Goal: Task Accomplishment & Management: Complete application form

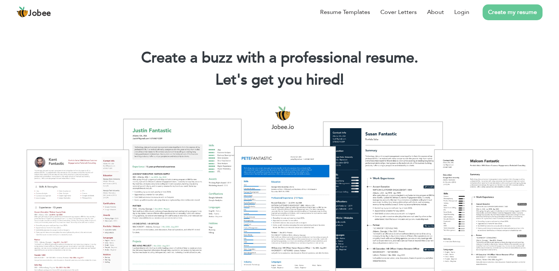
click at [511, 9] on link "Create my resume" at bounding box center [512, 12] width 60 height 16
click at [509, 10] on link "Create my resume" at bounding box center [512, 12] width 60 height 16
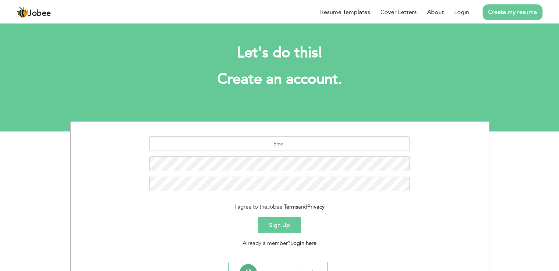
click at [275, 224] on button "Sign Up" at bounding box center [279, 225] width 43 height 16
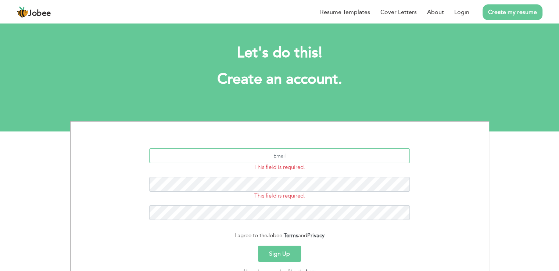
click at [293, 152] on input "text" at bounding box center [279, 155] width 260 height 15
type input "[EMAIL_ADDRESS][DOMAIN_NAME]"
click at [258, 246] on button "Sign Up" at bounding box center [279, 254] width 43 height 16
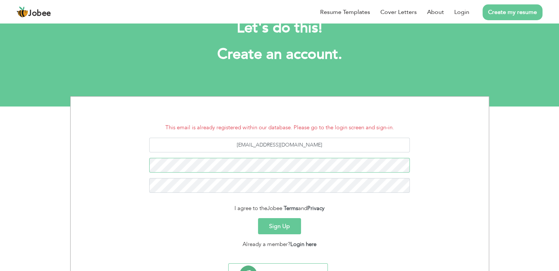
scroll to position [26, 0]
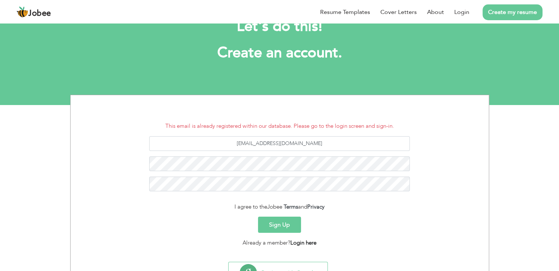
click at [302, 245] on link "Login here" at bounding box center [303, 242] width 26 height 7
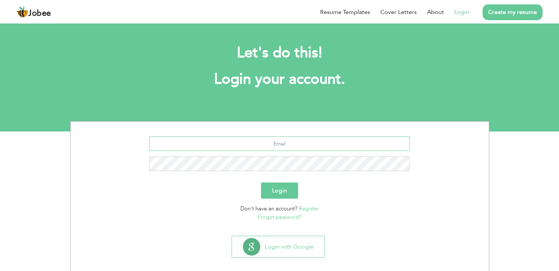
click at [289, 144] on input "text" at bounding box center [279, 143] width 260 height 15
type input "[EMAIL_ADDRESS][DOMAIN_NAME]"
click at [312, 208] on link "Register" at bounding box center [309, 208] width 20 height 7
click at [279, 219] on link "Forgot password?" at bounding box center [279, 216] width 44 height 7
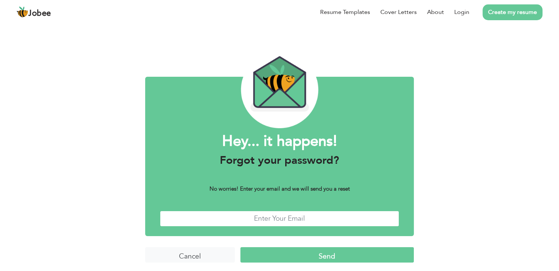
click at [275, 221] on input "text" at bounding box center [279, 219] width 239 height 16
type input "[EMAIL_ADDRESS][DOMAIN_NAME]"
click at [304, 257] on input "Send" at bounding box center [326, 255] width 173 height 16
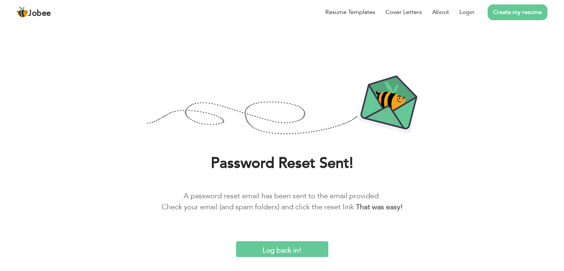
click at [282, 249] on input "Log back in!" at bounding box center [282, 249] width 92 height 16
click at [283, 253] on input "Log back in!" at bounding box center [282, 249] width 92 height 16
click at [284, 241] on input "Log back in!" at bounding box center [282, 249] width 92 height 16
click at [283, 248] on input "Log back in!" at bounding box center [282, 249] width 92 height 16
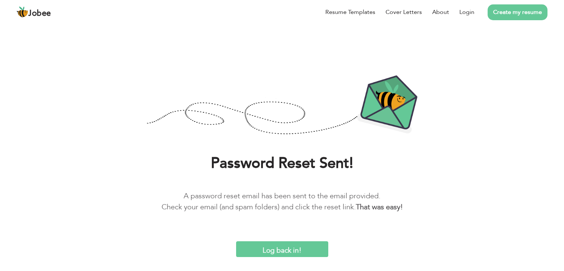
click at [288, 241] on input "Log back in!" at bounding box center [282, 249] width 92 height 16
click at [277, 246] on input "Log back in!" at bounding box center [282, 249] width 92 height 16
click at [368, 209] on b "That was easy!" at bounding box center [379, 207] width 47 height 10
click at [467, 13] on link "Login" at bounding box center [466, 12] width 15 height 9
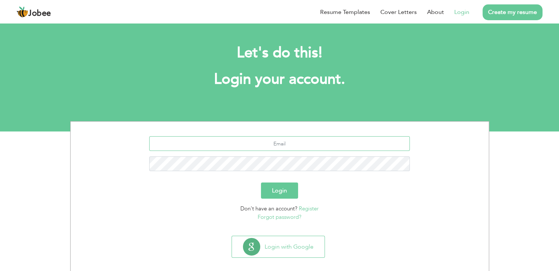
click at [285, 141] on input "text" at bounding box center [279, 143] width 260 height 15
type input "[EMAIL_ADDRESS][DOMAIN_NAME]"
click at [261, 183] on button "Login" at bounding box center [279, 191] width 37 height 16
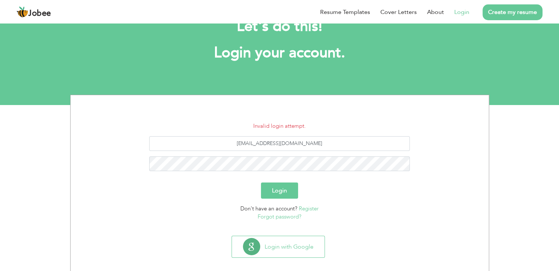
scroll to position [34, 0]
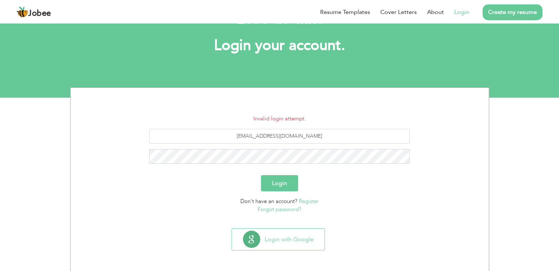
click at [266, 210] on link "Forgot password?" at bounding box center [279, 209] width 44 height 7
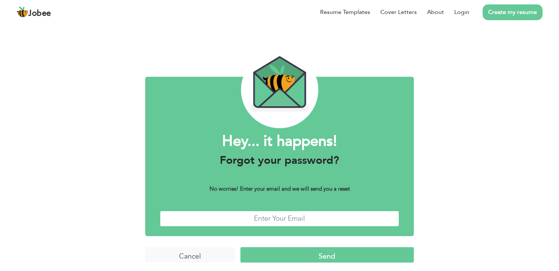
click at [263, 216] on input "text" at bounding box center [279, 219] width 239 height 16
type input "[EMAIL_ADDRESS][DOMAIN_NAME]"
click at [276, 252] on input "Send" at bounding box center [326, 255] width 173 height 16
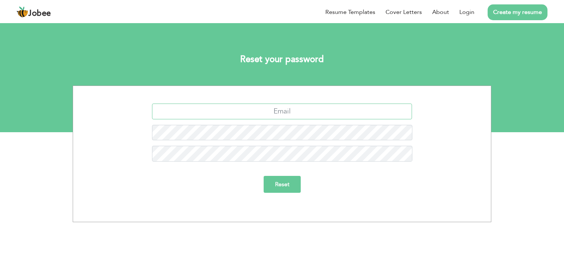
click at [328, 107] on input "text" at bounding box center [282, 112] width 260 height 16
type input "gull.bachaa@gmail.com"
click at [264, 176] on input "Reset" at bounding box center [282, 184] width 37 height 17
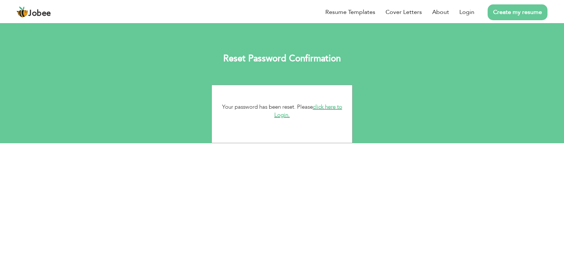
click at [320, 107] on link "click here to Login." at bounding box center [308, 111] width 68 height 16
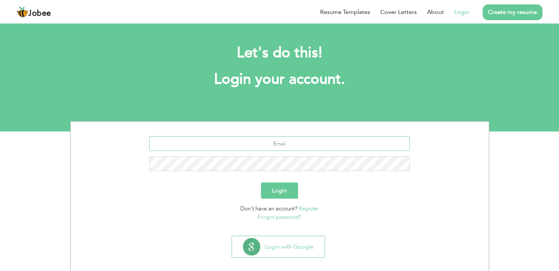
click at [284, 143] on input "text" at bounding box center [279, 143] width 260 height 15
type input "[EMAIL_ADDRESS][DOMAIN_NAME]"
click at [261, 183] on button "Login" at bounding box center [279, 191] width 37 height 16
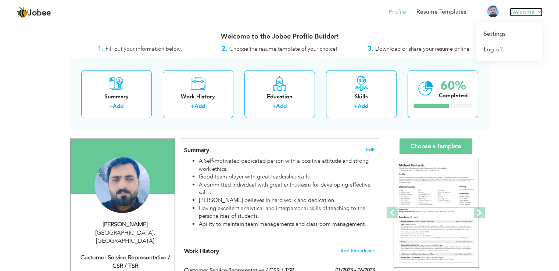
click at [529, 11] on link "Welcome" at bounding box center [525, 12] width 33 height 9
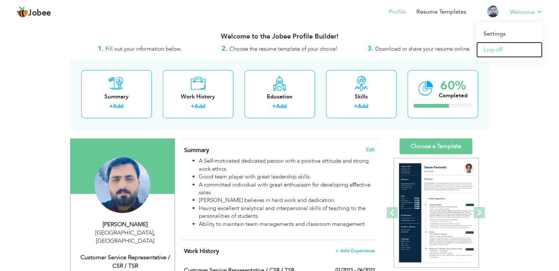
click at [489, 50] on link "Log off" at bounding box center [509, 50] width 66 height 16
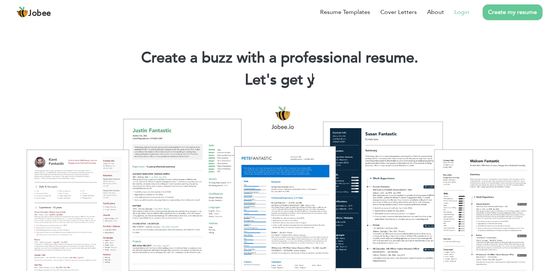
click at [462, 11] on link "Login" at bounding box center [461, 12] width 15 height 9
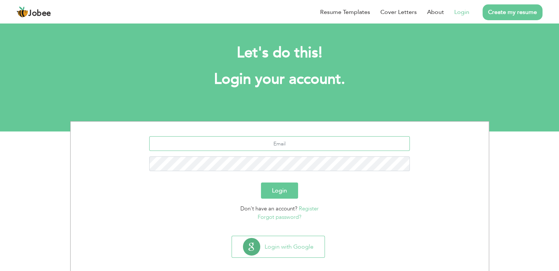
click at [292, 143] on input "text" at bounding box center [279, 143] width 260 height 15
type input "[EMAIL_ADDRESS][DOMAIN_NAME]"
click at [261, 183] on button "Login" at bounding box center [279, 191] width 37 height 16
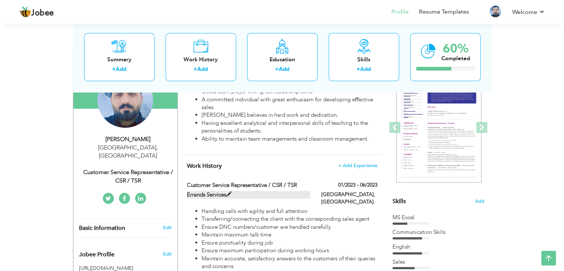
scroll to position [87, 0]
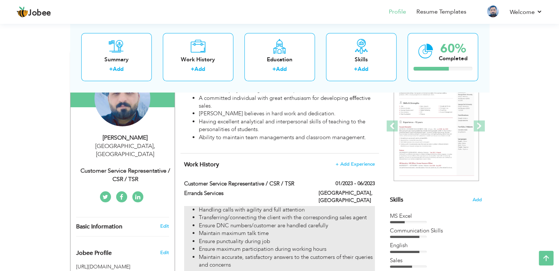
click at [235, 206] on li "Handling calls with agility and full attention" at bounding box center [287, 210] width 176 height 8
type input "Customer Service Representative / CSR / TSR"
type input "Errands Services"
type input "01/2023"
type input "06/2023"
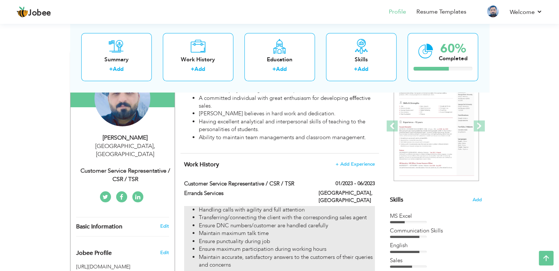
type input "[GEOGRAPHIC_DATA]"
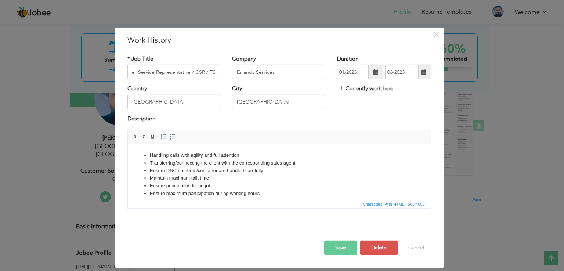
scroll to position [0, 0]
click at [227, 180] on li "Maintain maximum talk time" at bounding box center [278, 178] width 259 height 8
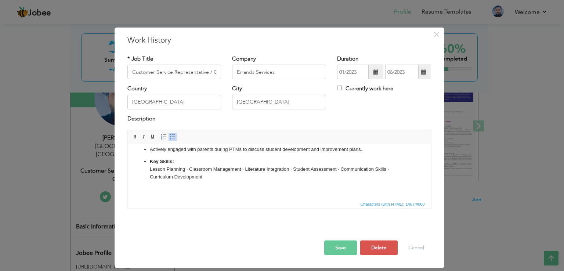
scroll to position [134, 0]
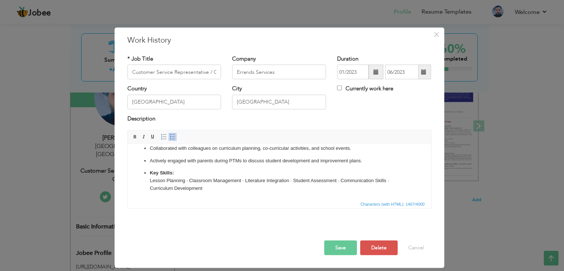
click at [178, 152] on ul "English Teacher [GEOGRAPHIC_DATA] — [GEOGRAPHIC_DATA], [GEOGRAPHIC_DATA] Durati…" at bounding box center [279, 105] width 289 height 175
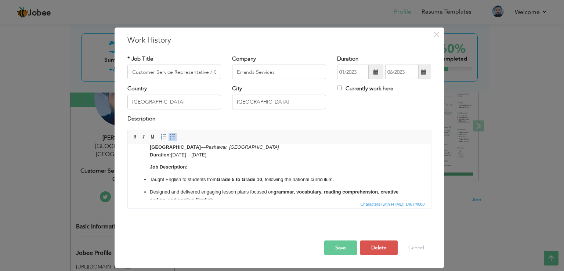
scroll to position [8, 0]
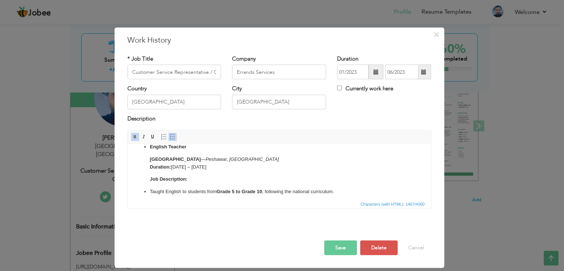
click at [204, 174] on li "English Teacher Frontier Youth School & College — [GEOGRAPHIC_DATA], [GEOGRAPHI…" at bounding box center [278, 163] width 259 height 40
click at [177, 172] on li "English Teacher Frontier Youth School & College — Peshawar, Pakistan Duration: …" at bounding box center [278, 163] width 259 height 40
click at [191, 176] on p "Job Description:" at bounding box center [278, 180] width 259 height 8
click at [243, 158] on em "Peshawar, Pakistan" at bounding box center [241, 159] width 73 height 6
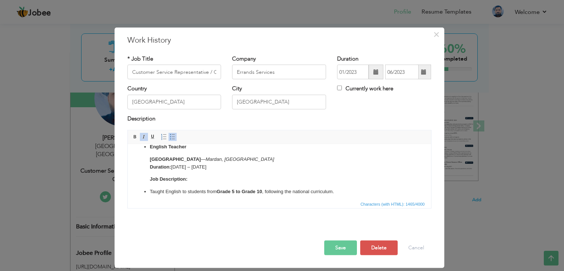
click at [245, 168] on p "Frontier Youth School & College — Mardan, Pakistan Duration: 2020 – 2022" at bounding box center [278, 163] width 259 height 15
click at [208, 72] on input "Customer Service Representative / CSR / TSR" at bounding box center [174, 72] width 94 height 15
click at [151, 72] on input "English Teacher" at bounding box center [174, 72] width 94 height 15
type input "English Subject Teacher"
click at [279, 72] on input "Errands Services" at bounding box center [279, 72] width 94 height 15
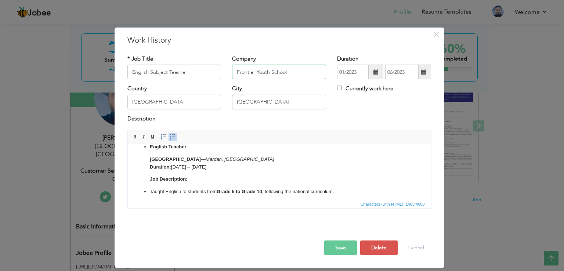
type input "Frontier Youth School"
click at [374, 72] on span at bounding box center [376, 71] width 5 height 5
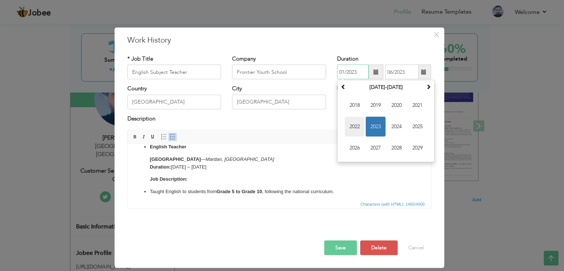
click at [356, 125] on span "2022" at bounding box center [355, 127] width 20 height 20
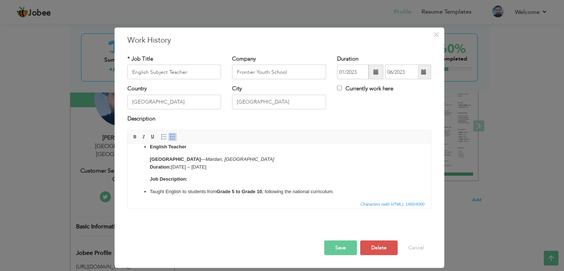
click at [422, 71] on span at bounding box center [423, 71] width 5 height 5
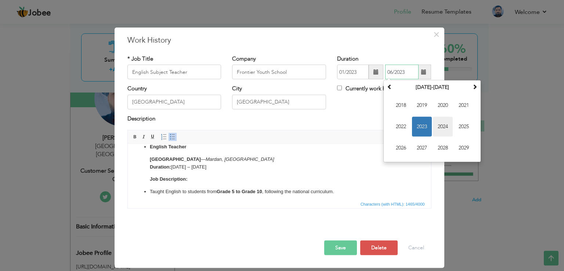
click at [441, 125] on span "2024" at bounding box center [443, 127] width 20 height 20
click at [458, 145] on span "Dec" at bounding box center [464, 148] width 20 height 20
type input "12/2024"
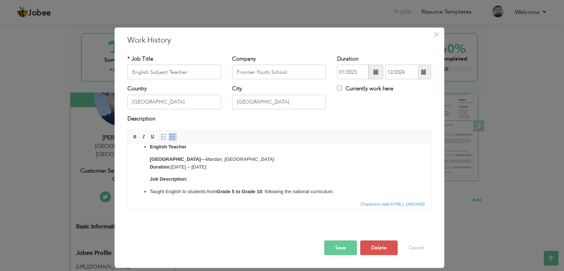
click at [376, 72] on span at bounding box center [376, 71] width 5 height 5
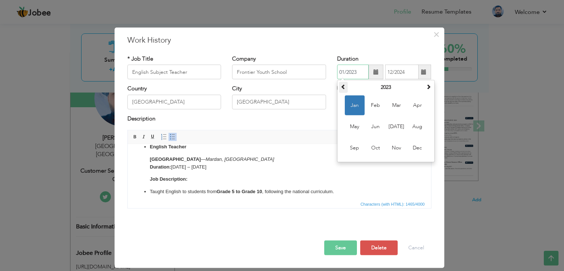
click at [342, 85] on span at bounding box center [343, 86] width 5 height 5
click at [379, 106] on span "Feb" at bounding box center [376, 105] width 20 height 20
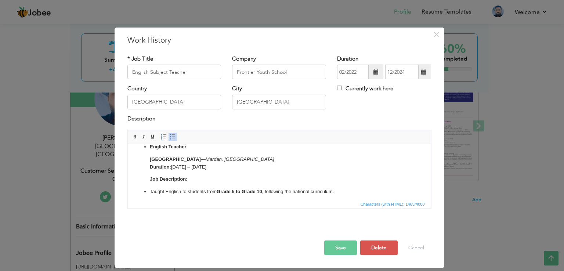
click at [374, 76] on span at bounding box center [376, 72] width 15 height 15
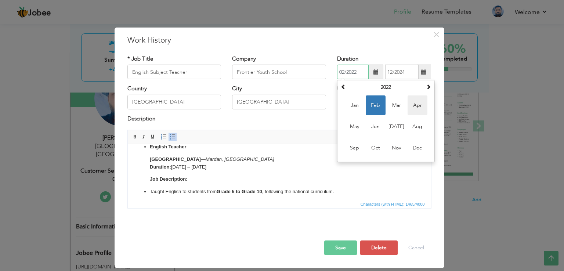
click at [418, 101] on span "Apr" at bounding box center [418, 105] width 20 height 20
type input "04/2022"
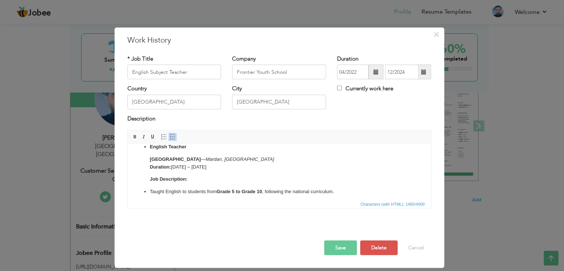
click at [360, 109] on div "Country Pakistan City Islamabad Currently work here" at bounding box center [279, 100] width 315 height 30
drag, startPoint x: 268, startPoint y: 102, endPoint x: 198, endPoint y: 97, distance: 69.6
click at [198, 97] on div "Country Pakistan City Islamabad Currently work here" at bounding box center [279, 100] width 315 height 30
type input "Mardan"
click at [177, 101] on input "Pakistan" at bounding box center [174, 102] width 94 height 15
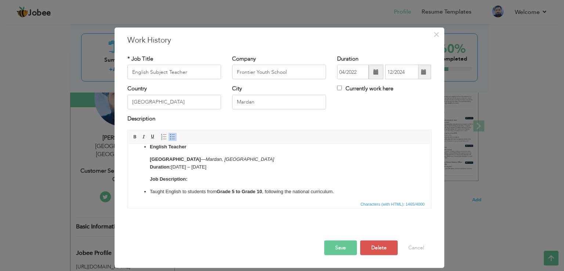
click at [190, 114] on div "Country Pakistan" at bounding box center [174, 100] width 105 height 30
click at [338, 249] on button "Save" at bounding box center [340, 248] width 33 height 15
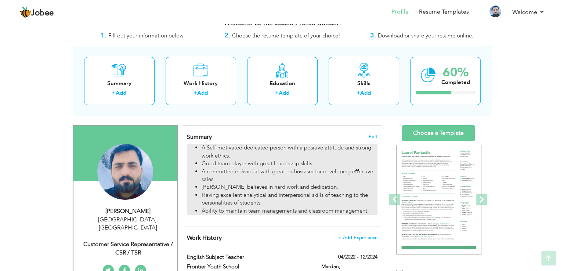
scroll to position [10, 0]
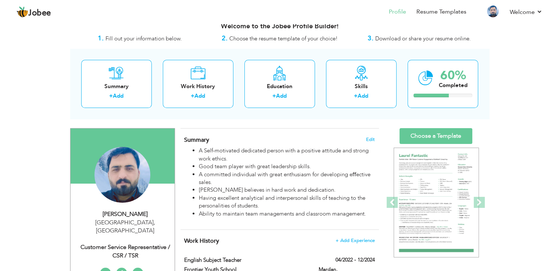
click at [122, 243] on div "Customer Service Representative / CSR / TSR" at bounding box center [125, 251] width 98 height 17
type input "Zaryab"
type input "Khan"
type input "03338117398"
select select "number:166"
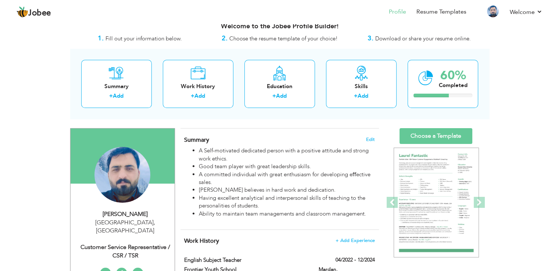
type input "Islamabad"
select select "number:1"
type input "Customer Service Representative / CSR / TSR"
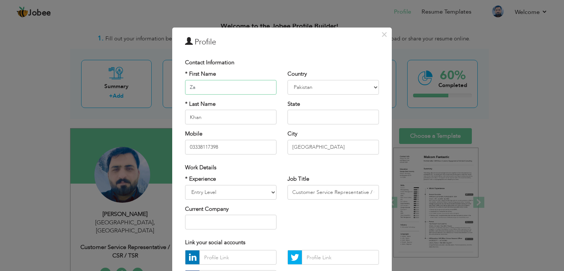
type input "Z"
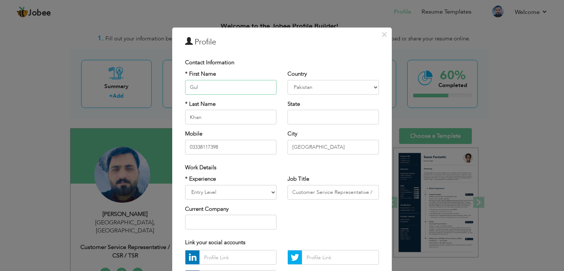
type input "Gul"
click at [235, 116] on input "Khan" at bounding box center [230, 117] width 91 height 15
type input "K"
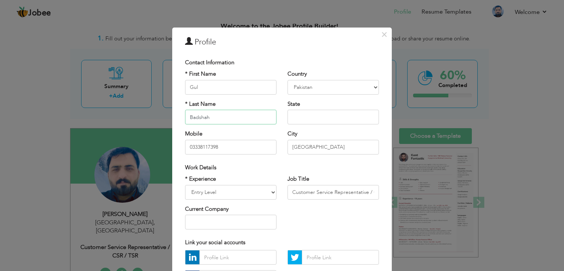
type input "Badshah"
click at [298, 118] on input "text" at bounding box center [333, 117] width 91 height 15
type input "KPK"
drag, startPoint x: 322, startPoint y: 145, endPoint x: 218, endPoint y: 121, distance: 106.5
click at [218, 121] on div "* First Name Gul * Last Name Badshah Mobile 03338117398 Country Afghanistan Alb…" at bounding box center [282, 115] width 205 height 90
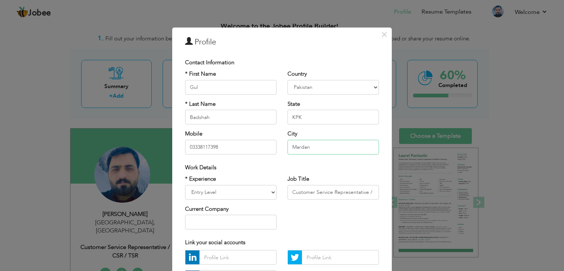
type input "Mardan"
drag, startPoint x: 219, startPoint y: 148, endPoint x: 164, endPoint y: 144, distance: 55.2
click at [164, 144] on div "× Profile Contact Information * First Name Gul * Last Name Badshah" at bounding box center [282, 135] width 564 height 271
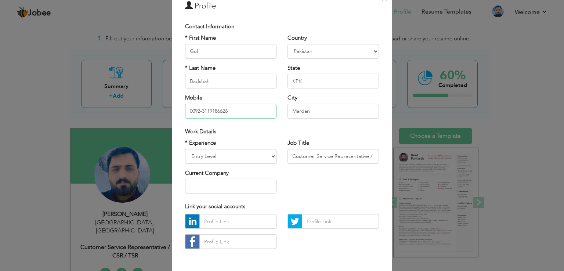
scroll to position [41, 0]
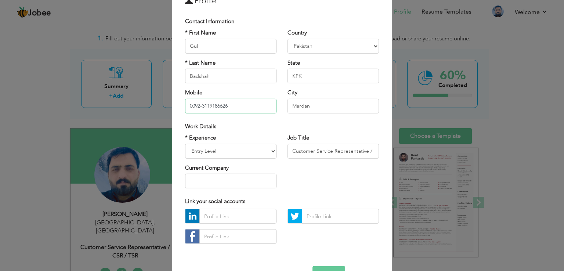
type input "0092-3119186626"
click at [313, 154] on input "Customer Service Representative / CSR / TSR" at bounding box center [333, 151] width 91 height 15
type input "Lecturer"
click at [247, 175] on input "text" at bounding box center [230, 181] width 91 height 15
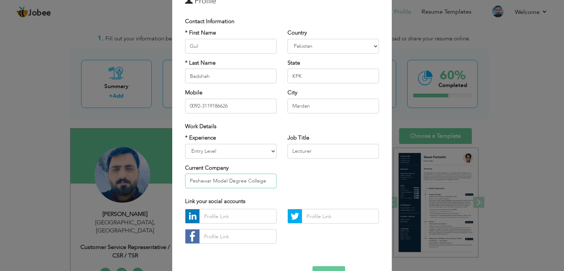
type input "Peshawar Model Degree College"
click at [306, 172] on div "* Experience Entry Level Less than 1 Year 1 Year 2 Years 3 Years 4 Years 5 Year…" at bounding box center [282, 164] width 205 height 60
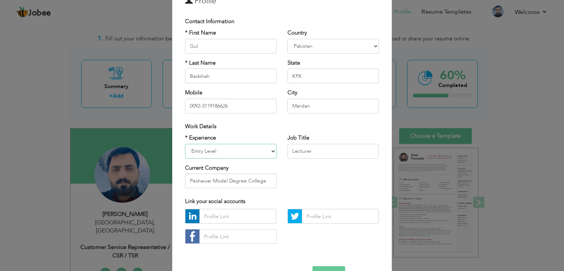
click at [264, 151] on select "Entry Level Less than 1 Year 1 Year 2 Years 3 Years 4 Years 5 Years 6 Years 7 Y…" at bounding box center [230, 151] width 91 height 15
select select "number:7"
click at [185, 144] on select "Entry Level Less than 1 Year 1 Year 2 Years 3 Years 4 Years 5 Years 6 Years 7 Y…" at bounding box center [230, 151] width 91 height 15
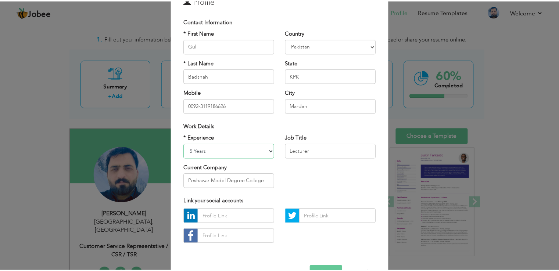
scroll to position [64, 0]
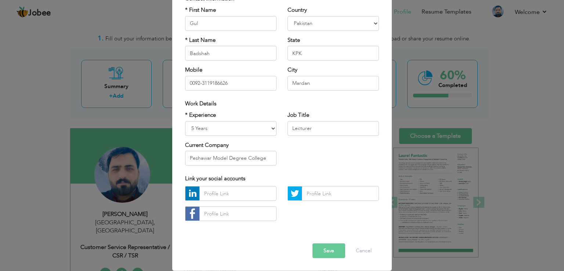
click at [325, 253] on button "Save" at bounding box center [329, 251] width 33 height 15
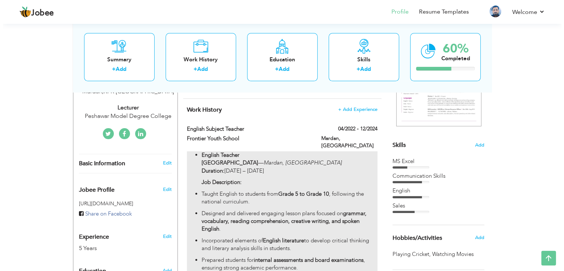
scroll to position [80, 0]
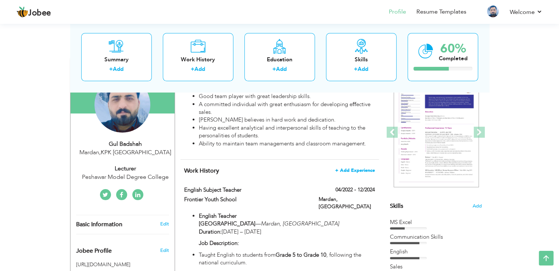
click at [344, 169] on span "+ Add Experience" at bounding box center [355, 170] width 40 height 5
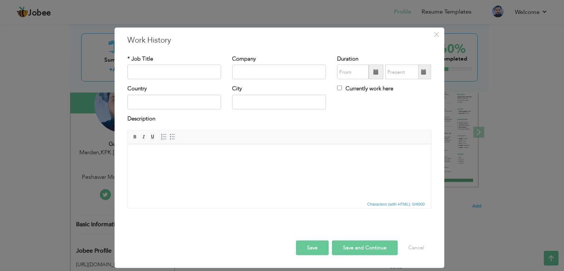
click at [269, 155] on body at bounding box center [279, 156] width 289 height 8
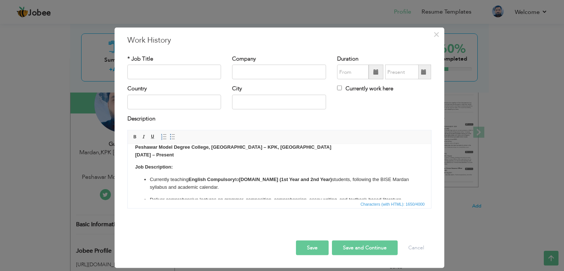
scroll to position [8, 0]
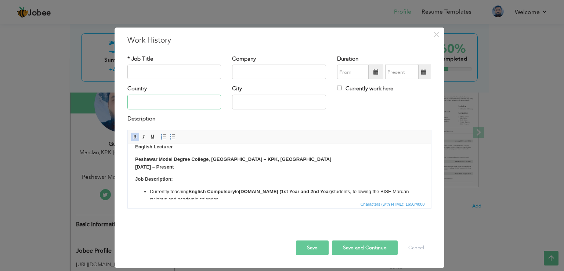
click at [160, 103] on input "text" at bounding box center [174, 102] width 94 height 15
click at [170, 67] on input "text" at bounding box center [174, 72] width 94 height 15
type input "L"
type input "English Lecturer"
click at [249, 69] on input "text" at bounding box center [279, 72] width 94 height 15
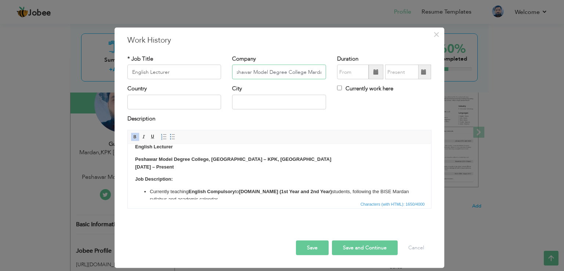
scroll to position [0, 10]
type input "Peshawar Model Degree College Mardan"
click at [375, 75] on span at bounding box center [376, 72] width 15 height 15
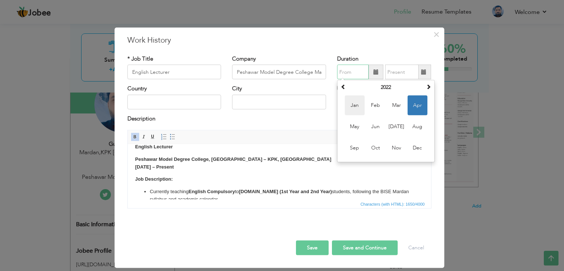
click at [359, 104] on span "Jan" at bounding box center [355, 105] width 20 height 20
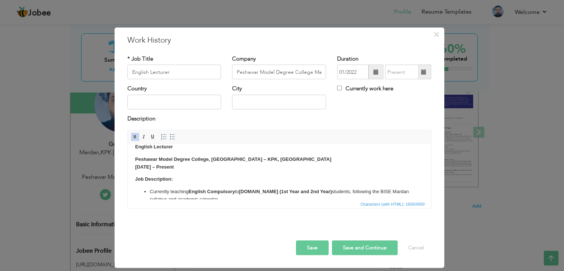
click at [376, 71] on span at bounding box center [376, 71] width 5 height 5
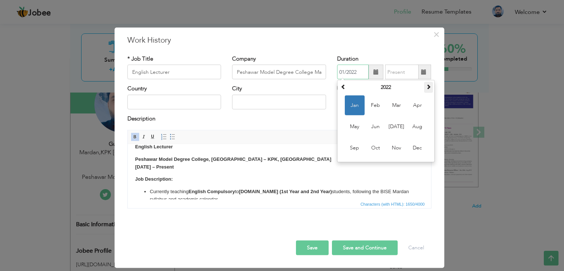
click at [426, 89] on span at bounding box center [428, 86] width 5 height 5
click at [357, 105] on span "Jan" at bounding box center [355, 105] width 20 height 20
type input "01/2023"
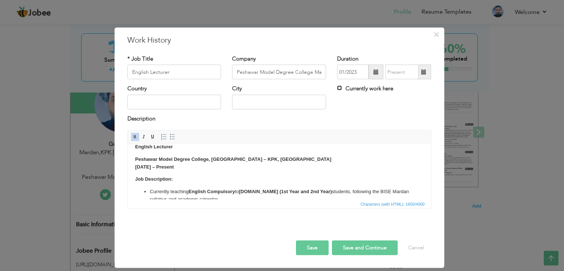
click at [340, 87] on input "Currently work here" at bounding box center [339, 88] width 5 height 5
checkbox input "true"
click at [169, 101] on input "text" at bounding box center [174, 102] width 94 height 15
type input "Pakistan"
click at [244, 100] on input "text" at bounding box center [279, 102] width 94 height 15
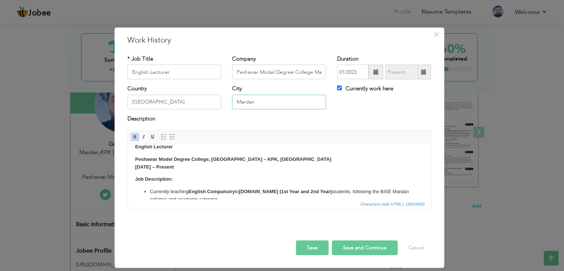
type input "Mardan"
click at [311, 250] on button "Save" at bounding box center [312, 248] width 33 height 15
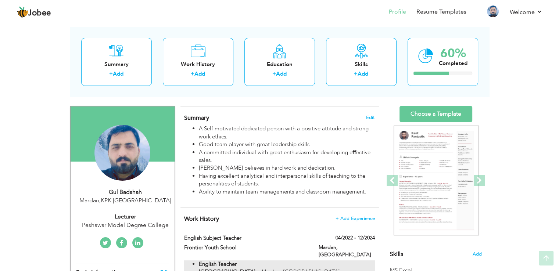
scroll to position [32, 0]
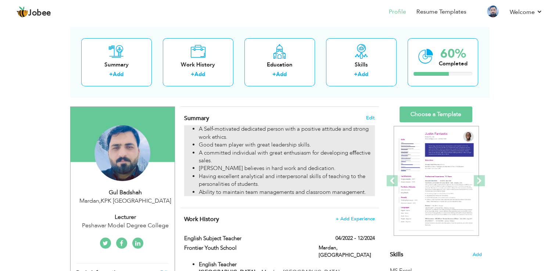
click at [275, 136] on li "A Self-motivated dedicated person with a positive attitude and strong work ethi…" at bounding box center [287, 133] width 176 height 16
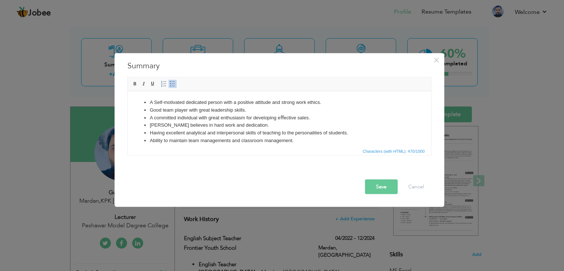
click at [303, 116] on li "A committed individual with great enthusiasm for developing eﬀective sales." at bounding box center [278, 118] width 259 height 8
click at [329, 116] on li "A committed individual with great enthusiasm for developing eﬀective Learning e…" at bounding box center [278, 118] width 259 height 8
click at [295, 143] on li "Ability to maintain team managements and classroom management." at bounding box center [278, 141] width 259 height 8
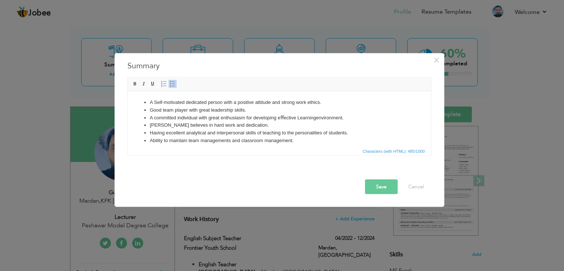
click at [192, 140] on li "Ability to maintain team managements and classroom management." at bounding box center [278, 141] width 259 height 8
click at [295, 143] on li "Ability to maintain time managements and classroom management." at bounding box center [278, 141] width 259 height 8
click at [378, 191] on button "Save" at bounding box center [381, 187] width 33 height 15
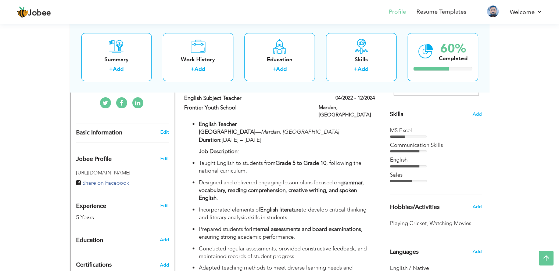
scroll to position [173, 0]
click at [416, 165] on div at bounding box center [404, 166] width 29 height 2
click at [476, 113] on span "Add" at bounding box center [477, 113] width 10 height 7
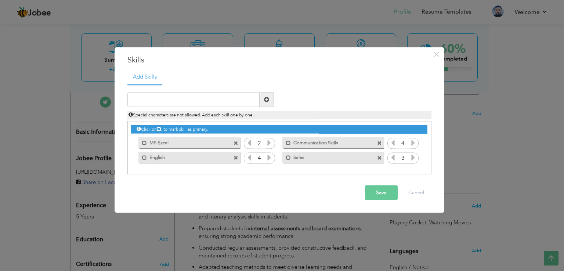
click at [269, 158] on icon at bounding box center [269, 157] width 7 height 7
click at [270, 141] on icon at bounding box center [269, 142] width 7 height 7
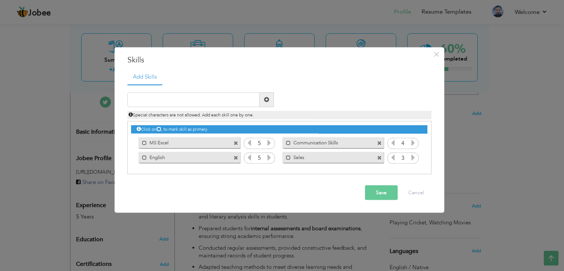
click at [379, 156] on span at bounding box center [379, 158] width 5 height 5
click at [414, 143] on icon at bounding box center [413, 142] width 7 height 7
click at [206, 98] on input "text" at bounding box center [193, 99] width 132 height 15
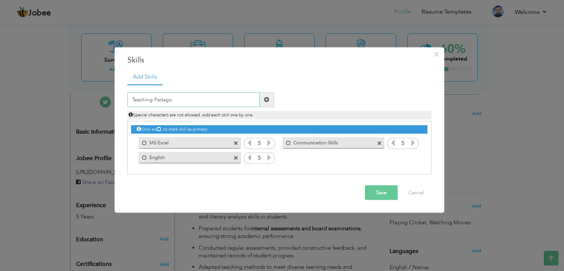
click at [161, 98] on input "Teaching Padago" at bounding box center [193, 99] width 132 height 15
paste input "pedagogy"
click at [140, 99] on input "Teaching pedagogy" at bounding box center [193, 99] width 132 height 15
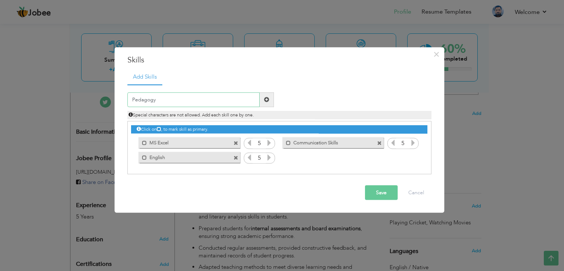
type input "Pedagogy"
click at [270, 98] on span at bounding box center [267, 99] width 14 height 15
click at [414, 158] on icon at bounding box center [413, 157] width 7 height 7
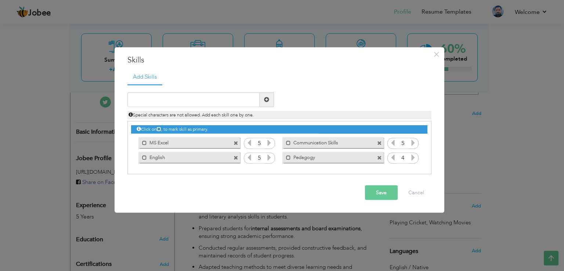
click at [414, 158] on icon at bounding box center [413, 157] width 7 height 7
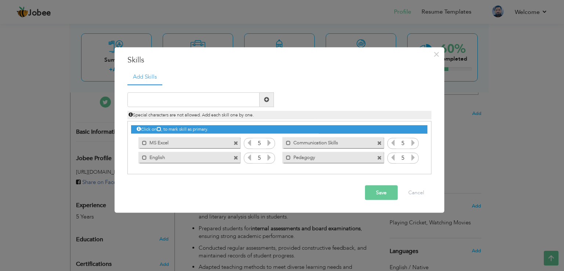
click at [414, 158] on icon at bounding box center [413, 157] width 7 height 7
click at [182, 97] on input "text" at bounding box center [193, 99] width 132 height 15
type input "Classroom Management"
click at [267, 100] on span at bounding box center [266, 99] width 5 height 5
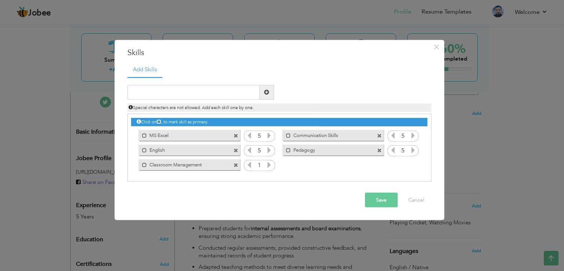
click at [270, 165] on icon at bounding box center [269, 164] width 7 height 7
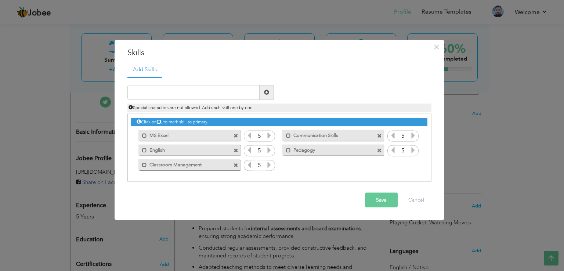
click at [270, 165] on icon at bounding box center [269, 164] width 7 height 7
click at [217, 90] on input "text" at bounding box center [193, 92] width 132 height 15
type input "Time Management"
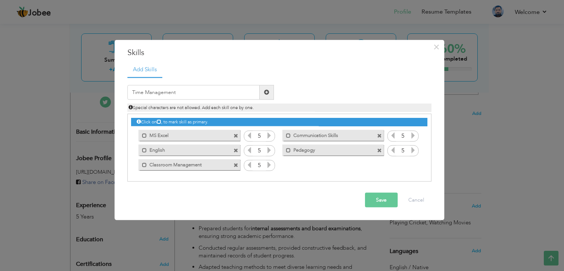
click at [267, 94] on span at bounding box center [266, 92] width 5 height 5
click at [414, 166] on icon at bounding box center [413, 164] width 7 height 7
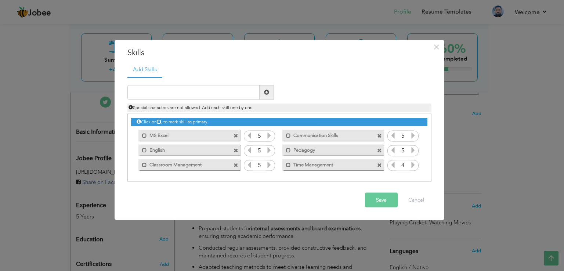
click at [414, 166] on icon at bounding box center [413, 164] width 7 height 7
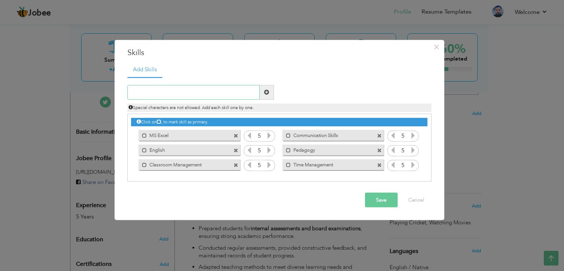
click at [209, 86] on input "text" at bounding box center [193, 92] width 132 height 15
click at [249, 134] on icon at bounding box center [249, 135] width 7 height 7
click at [191, 92] on input "text" at bounding box center [193, 92] width 132 height 15
type input "Conflict Management"
click at [269, 90] on span at bounding box center [266, 92] width 5 height 5
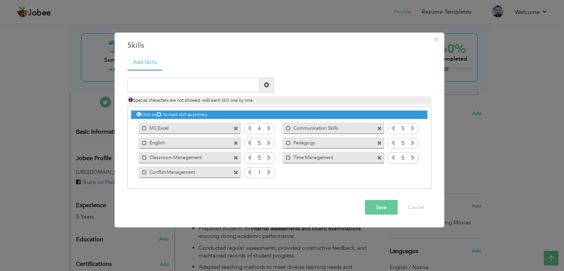
click at [270, 170] on icon at bounding box center [269, 172] width 7 height 7
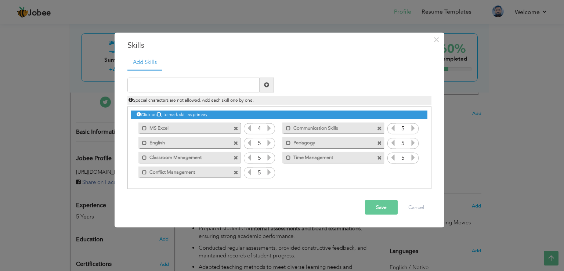
click at [270, 170] on icon at bounding box center [269, 172] width 7 height 7
click at [377, 204] on button "Save" at bounding box center [381, 207] width 33 height 15
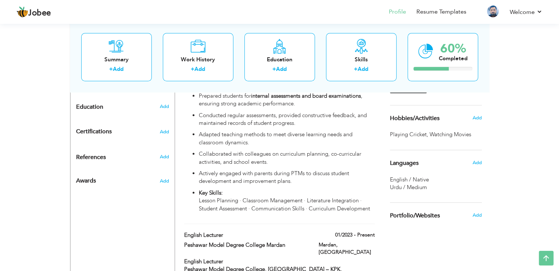
scroll to position [307, 0]
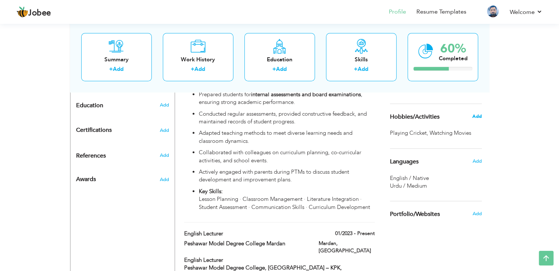
click at [476, 115] on span "Add" at bounding box center [477, 116] width 10 height 7
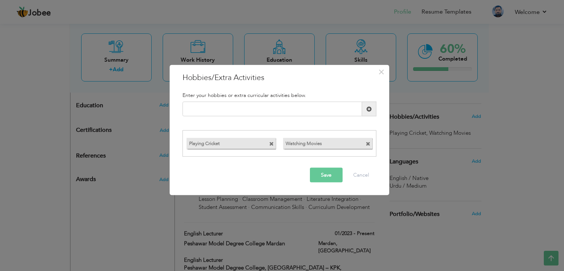
click at [270, 140] on span at bounding box center [272, 142] width 7 height 8
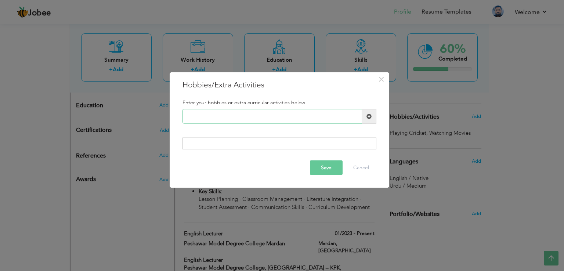
click at [267, 118] on input "text" at bounding box center [273, 116] width 180 height 15
type input "W"
type input "Reading Novels and Dramas"
click at [370, 115] on span at bounding box center [369, 115] width 5 height 5
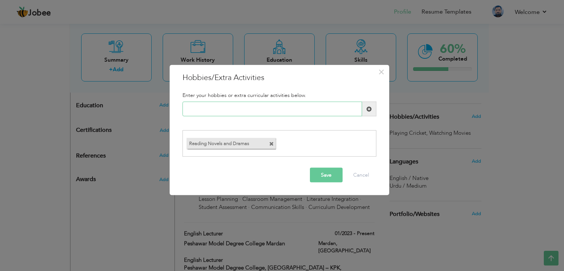
click at [249, 110] on input "text" at bounding box center [273, 109] width 180 height 15
type input "Playing Tennis"
click at [370, 109] on span at bounding box center [369, 108] width 5 height 5
click at [321, 174] on button "Save" at bounding box center [326, 174] width 33 height 15
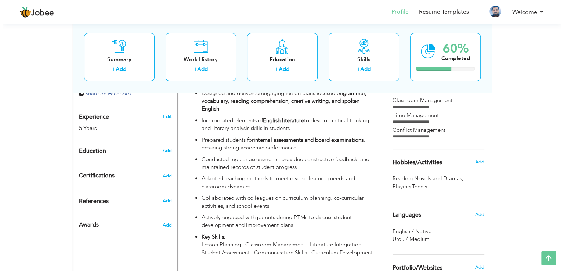
scroll to position [270, 0]
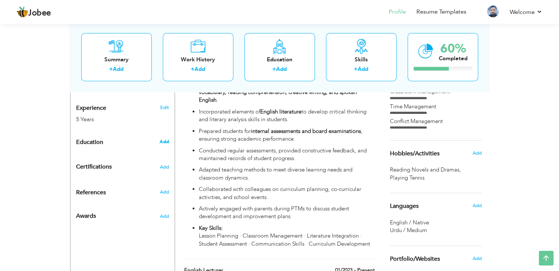
click at [161, 138] on span "Add" at bounding box center [164, 141] width 10 height 7
radio input "true"
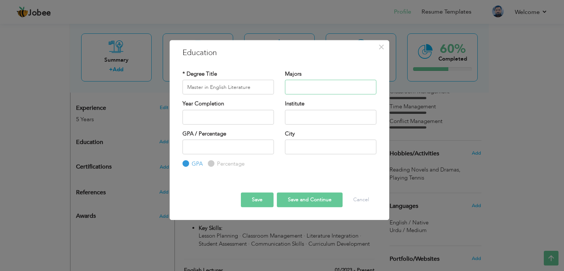
click at [301, 88] on input "text" at bounding box center [330, 87] width 91 height 15
click at [264, 87] on input "Master in English Literature" at bounding box center [228, 87] width 91 height 15
click at [299, 81] on input "text" at bounding box center [330, 87] width 91 height 15
click at [256, 84] on input "Master in English Literature (MA)" at bounding box center [228, 87] width 91 height 15
type input "Master in English Literature (M.A)"
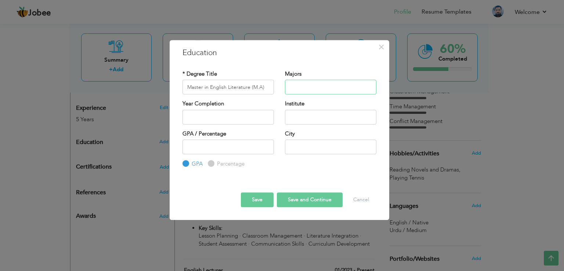
click at [293, 82] on input "text" at bounding box center [330, 87] width 91 height 15
type input "Novel, Drama, Prose, Poetry, Fiction & Non-fiction"
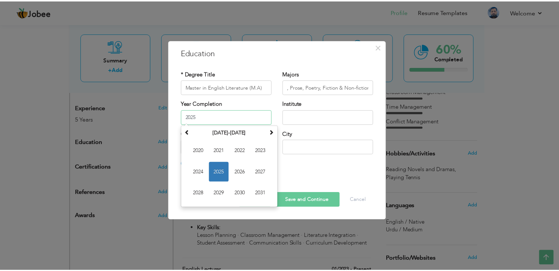
scroll to position [0, 0]
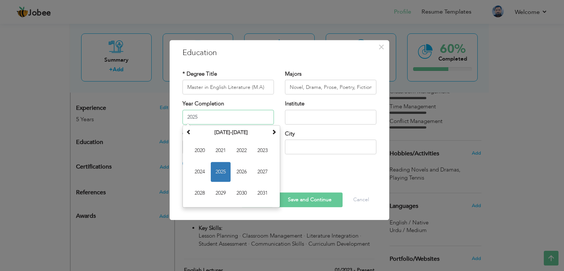
click at [220, 117] on input "2025" at bounding box center [228, 117] width 91 height 15
click at [243, 144] on span "2022" at bounding box center [242, 151] width 20 height 20
type input "2022"
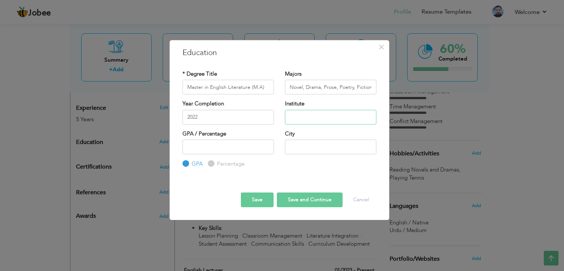
click at [306, 118] on input "text" at bounding box center [330, 117] width 91 height 15
type input "Abdul Wali Khan University Mardan"
click at [297, 146] on input "text" at bounding box center [330, 147] width 91 height 15
type input "Mardan"
click at [211, 163] on input "Percentage" at bounding box center [210, 164] width 5 height 5
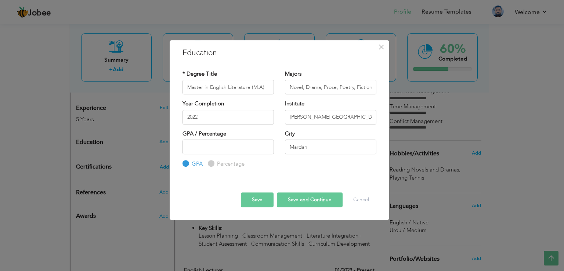
radio input "true"
click at [215, 146] on input "number" at bounding box center [228, 147] width 91 height 15
type input "4"
type input "51"
click at [256, 197] on button "Save" at bounding box center [257, 199] width 33 height 15
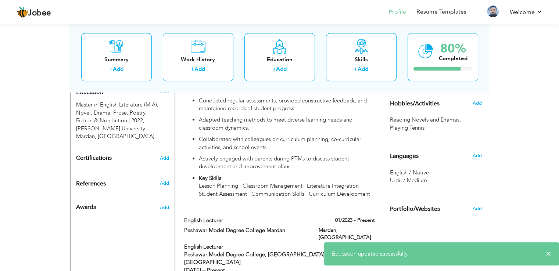
scroll to position [320, 0]
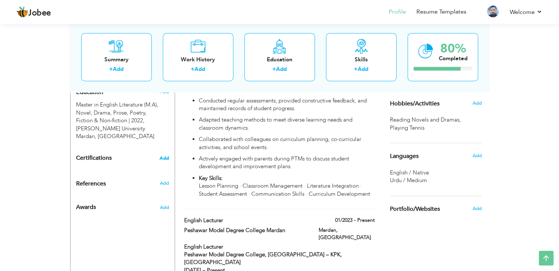
click at [165, 158] on span "Add" at bounding box center [164, 158] width 10 height 5
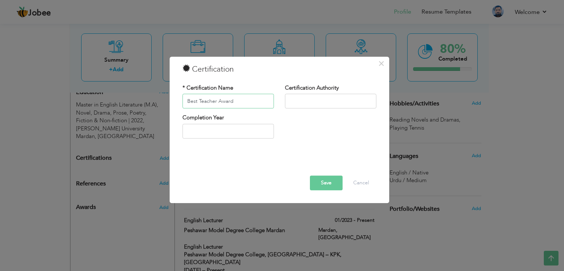
type input "Best Teacher Award"
click at [296, 103] on input "text" at bounding box center [330, 101] width 91 height 15
type input "Frontier Youth School and College"
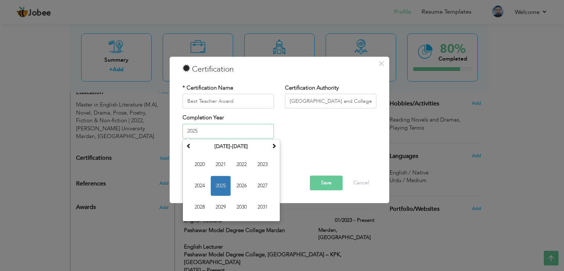
click at [215, 138] on input "2025" at bounding box center [228, 131] width 91 height 15
type input "2"
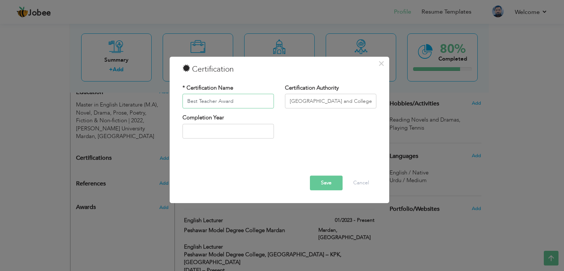
click at [245, 100] on input "Best Teacher Award" at bounding box center [228, 101] width 91 height 15
type input "B"
type input "Associate Degree in Education"
click at [320, 100] on input "Frontier Youth School and College" at bounding box center [330, 101] width 91 height 15
type input "University of Peshawar"
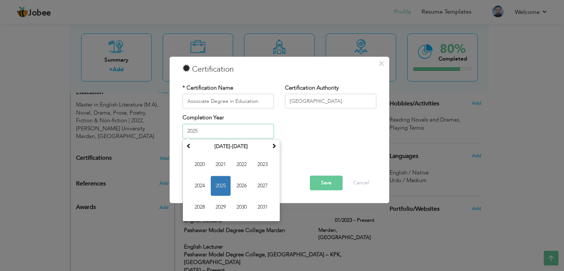
click at [251, 130] on input "2025" at bounding box center [228, 131] width 91 height 15
type input "2"
click at [188, 144] on span at bounding box center [188, 145] width 5 height 5
click at [225, 180] on span "2015" at bounding box center [221, 186] width 20 height 20
type input "2015"
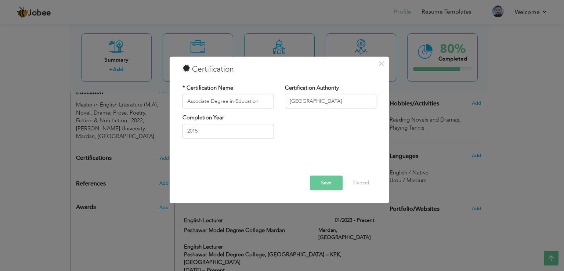
click at [254, 159] on div at bounding box center [279, 160] width 205 height 10
click at [324, 181] on button "Save" at bounding box center [326, 183] width 33 height 15
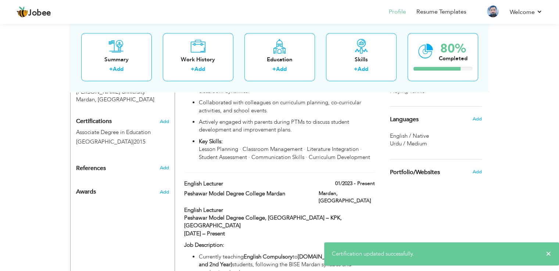
scroll to position [361, 0]
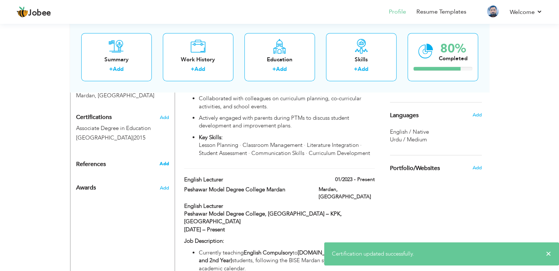
click at [162, 165] on span "Add" at bounding box center [164, 164] width 10 height 7
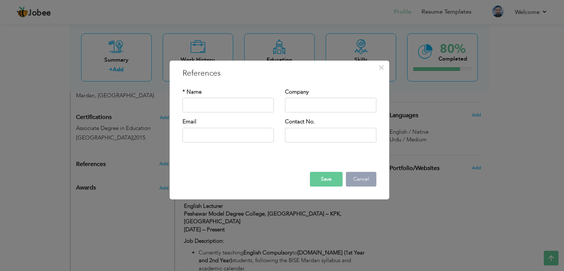
click at [355, 181] on button "Cancel" at bounding box center [361, 179] width 30 height 15
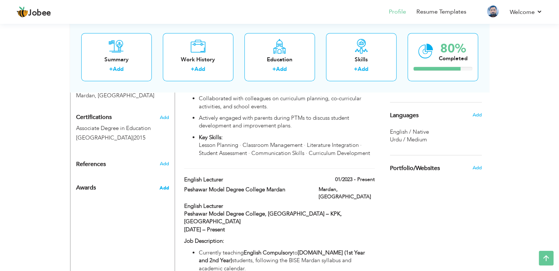
click at [164, 187] on span "Add" at bounding box center [164, 188] width 10 height 7
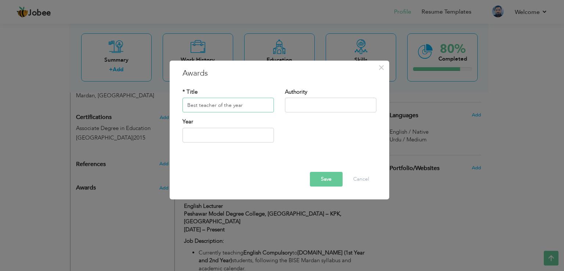
type input "Best teacher of the year"
click at [293, 106] on input "text" at bounding box center [330, 105] width 91 height 15
click at [311, 107] on input "Frontier youth School and College" at bounding box center [330, 105] width 91 height 15
type input "Frontier Youth School and College"
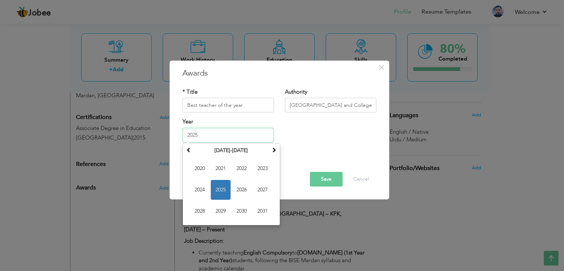
click at [252, 131] on input "2025" at bounding box center [228, 135] width 91 height 15
type input "2"
click at [189, 149] on span at bounding box center [188, 149] width 5 height 5
click at [272, 149] on span at bounding box center [273, 149] width 5 height 5
click at [241, 167] on span "2022" at bounding box center [242, 169] width 20 height 20
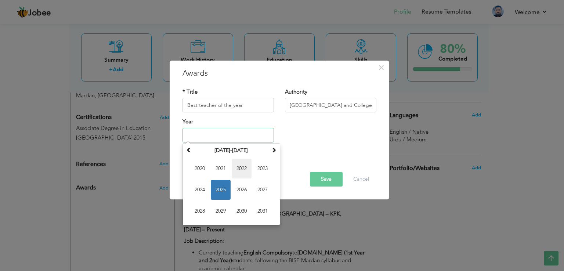
type input "2022"
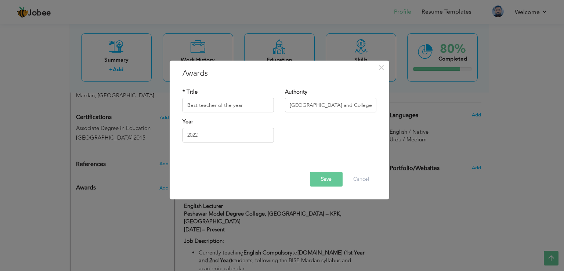
click at [323, 177] on button "Save" at bounding box center [326, 179] width 33 height 15
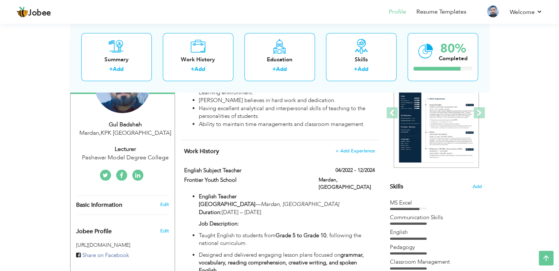
scroll to position [0, 0]
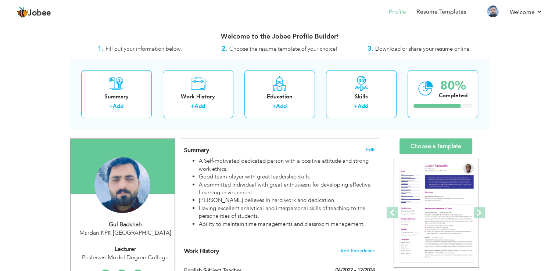
click at [377, 129] on div "Summary + Add Work History + Add Education + Add Skills + Add 80% Completed" at bounding box center [279, 94] width 419 height 70
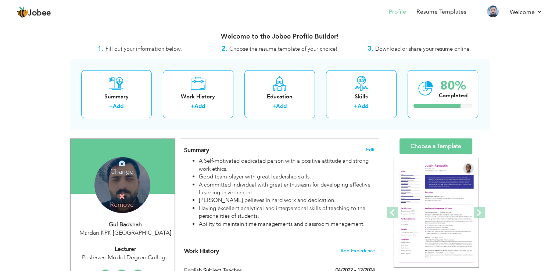
click at [122, 185] on div "Change Remove" at bounding box center [122, 185] width 56 height 56
click at [123, 195] on icon at bounding box center [122, 196] width 7 height 7
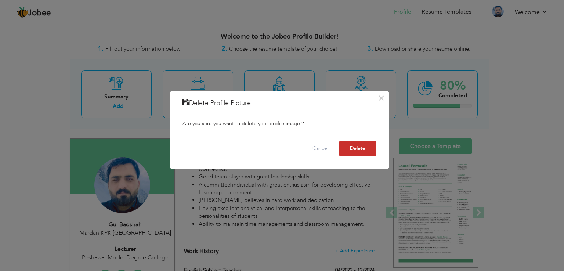
click at [358, 147] on button "Delete" at bounding box center [357, 148] width 37 height 15
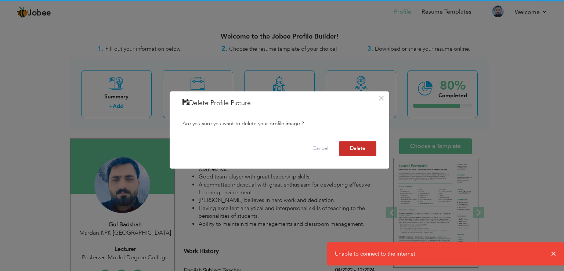
click at [358, 152] on button "Delete" at bounding box center [357, 148] width 37 height 15
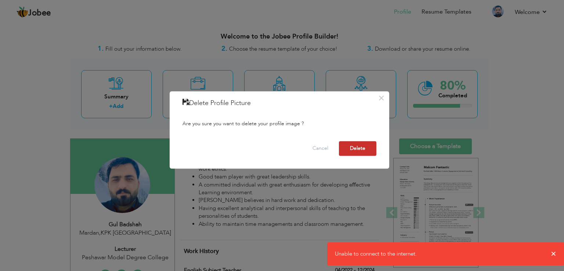
click at [358, 152] on button "Delete" at bounding box center [357, 148] width 37 height 15
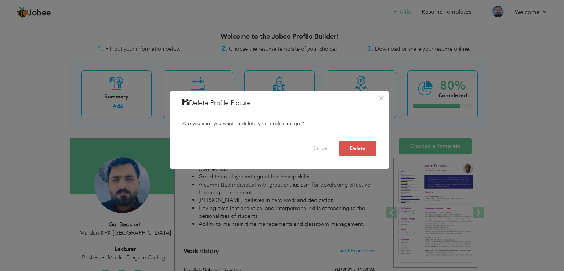
click at [403, 77] on div "× Delete Profile Picture Are you sure you want to delete your profile image ? C…" at bounding box center [282, 135] width 564 height 271
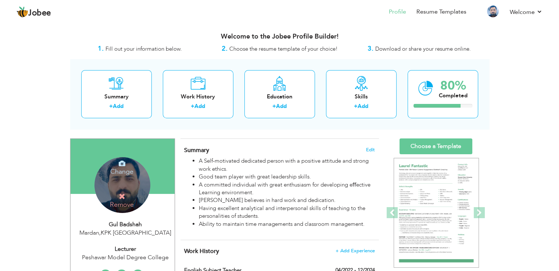
click at [129, 182] on div "Change Remove" at bounding box center [122, 185] width 56 height 56
click at [119, 194] on icon at bounding box center [122, 196] width 7 height 7
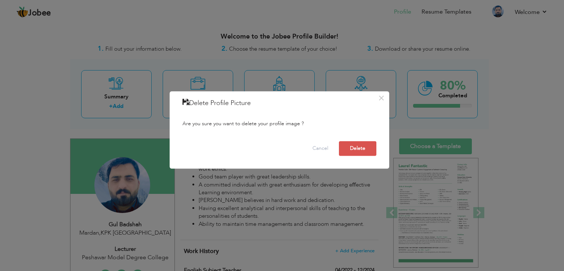
click at [352, 140] on div "Cancel Delete" at bounding box center [279, 149] width 205 height 26
click at [352, 150] on button "Delete" at bounding box center [357, 148] width 37 height 15
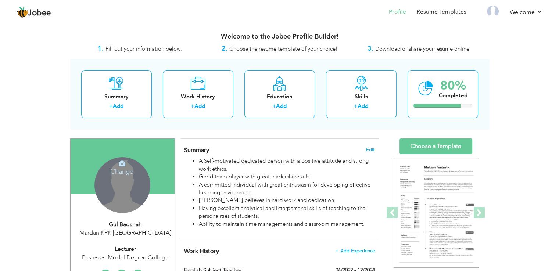
click at [134, 173] on h4 "Change" at bounding box center [121, 167] width 53 height 18
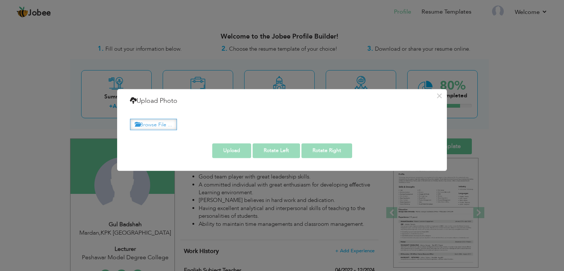
click at [167, 123] on label "Browse File ..." at bounding box center [153, 124] width 47 height 11
click at [0, 0] on input "Browse File ..." at bounding box center [0, 0] width 0 height 0
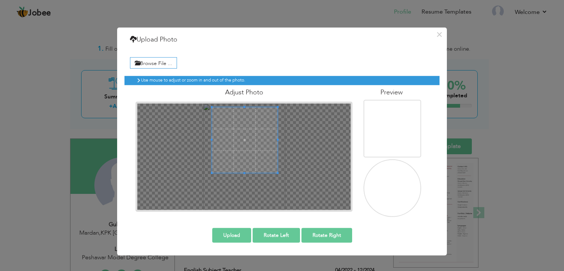
click at [242, 130] on span at bounding box center [245, 140] width 66 height 66
click at [244, 230] on div "× Upload Photo Browse File ... Adjust Photo Preview Upload Rotate Left" at bounding box center [282, 142] width 330 height 228
click at [260, 154] on span at bounding box center [245, 144] width 66 height 66
click at [234, 234] on button "Upload" at bounding box center [231, 235] width 39 height 15
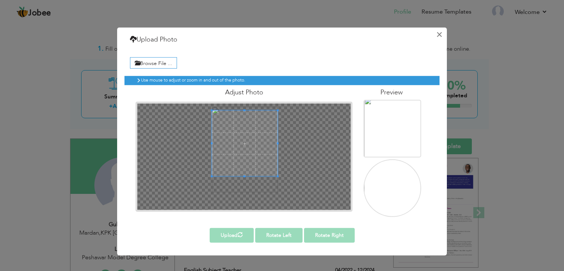
click at [439, 32] on button "×" at bounding box center [439, 35] width 12 height 12
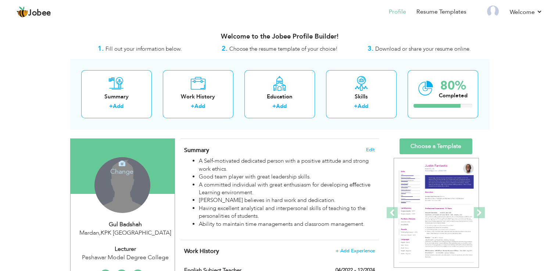
click at [122, 182] on div "Change Remove" at bounding box center [122, 185] width 56 height 56
click at [123, 163] on icon at bounding box center [122, 163] width 7 height 7
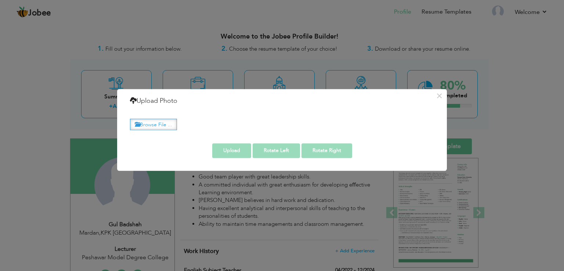
click at [159, 125] on label "Browse File ..." at bounding box center [153, 124] width 47 height 11
click at [0, 0] on input "Browse File ..." at bounding box center [0, 0] width 0 height 0
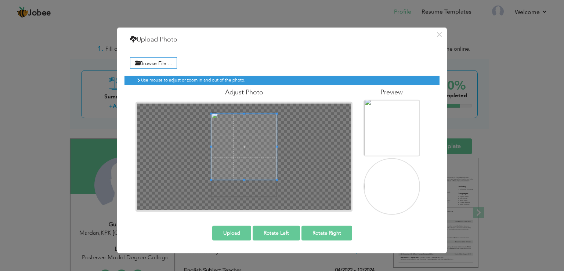
click at [242, 143] on span at bounding box center [244, 147] width 66 height 66
click at [239, 230] on button "Upload" at bounding box center [231, 233] width 39 height 15
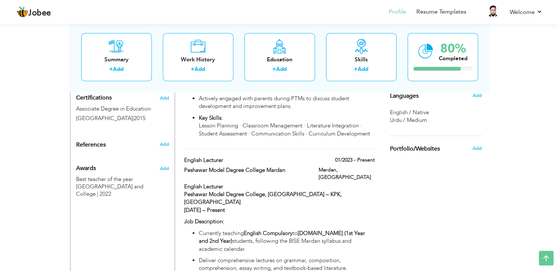
scroll to position [382, 0]
click at [165, 142] on span "Add" at bounding box center [164, 143] width 10 height 7
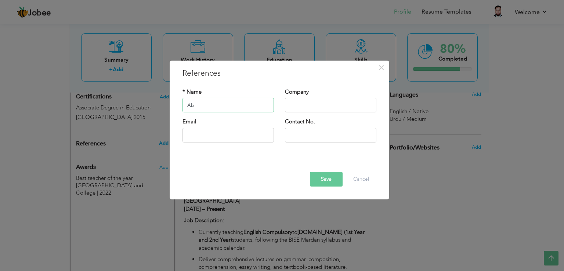
type input "A"
type input "Muhammmad Abid Ali"
click at [308, 103] on input "text" at bounding box center [330, 105] width 91 height 15
type input "Education Department"
click at [240, 137] on input "text" at bounding box center [228, 135] width 91 height 15
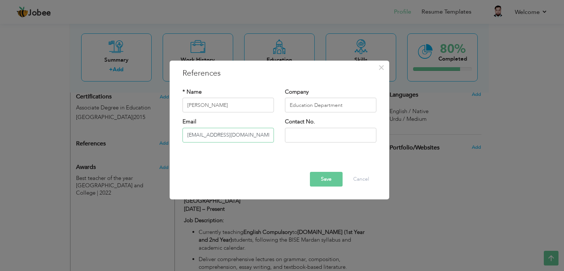
type input "9058679@gmail.com"
click at [293, 138] on input "text" at bounding box center [330, 135] width 91 height 15
type input "0"
type input "00923441336720"
click at [324, 178] on button "Save" at bounding box center [326, 179] width 33 height 15
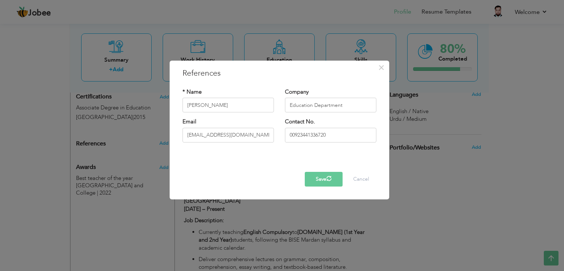
click at [318, 176] on button "Save" at bounding box center [324, 179] width 38 height 15
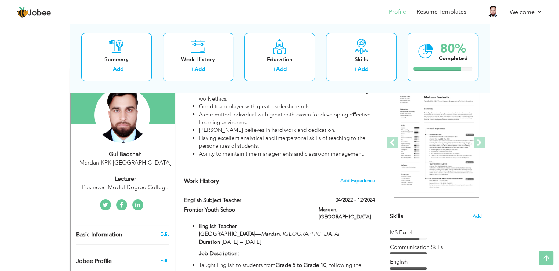
scroll to position [0, 0]
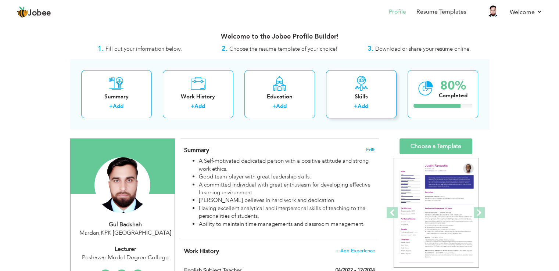
click at [378, 92] on div "Skills + Add" at bounding box center [361, 94] width 71 height 48
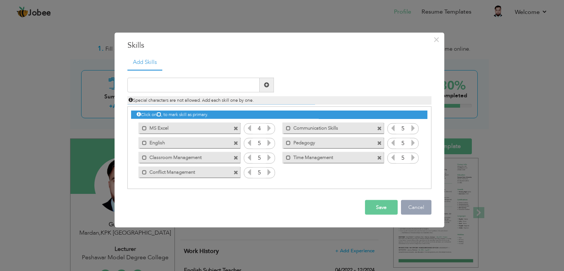
click at [412, 207] on button "Cancel" at bounding box center [416, 207] width 30 height 15
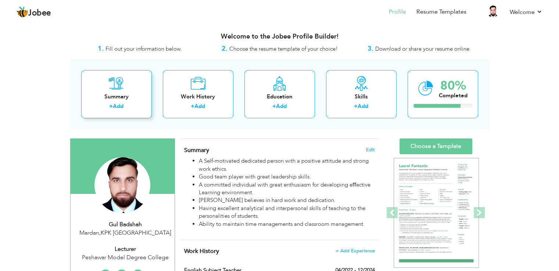
click at [127, 101] on div "Summary + Add" at bounding box center [116, 94] width 71 height 48
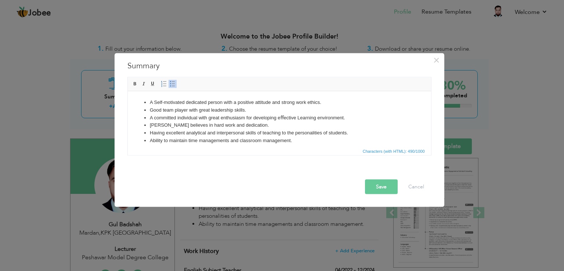
click at [373, 187] on button "Save" at bounding box center [381, 187] width 33 height 15
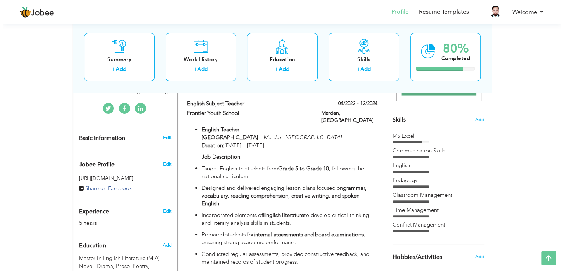
scroll to position [176, 0]
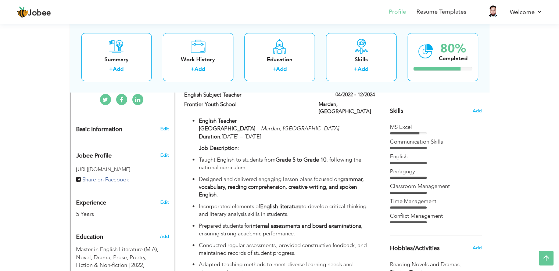
click at [131, 134] on div "Basic Information Edit" at bounding box center [123, 129] width 104 height 19
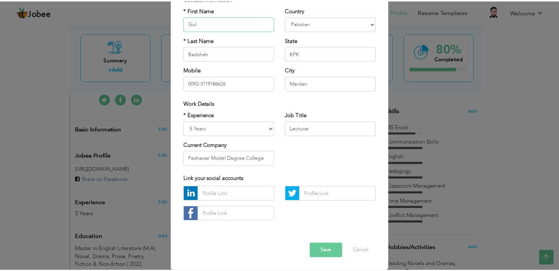
scroll to position [0, 0]
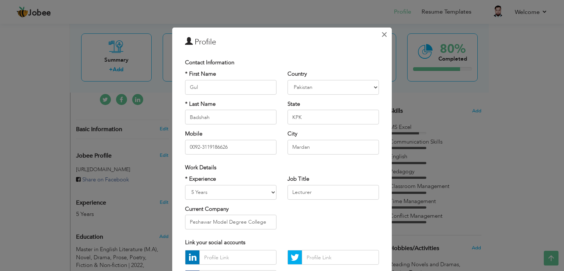
click at [381, 35] on span "×" at bounding box center [384, 34] width 6 height 13
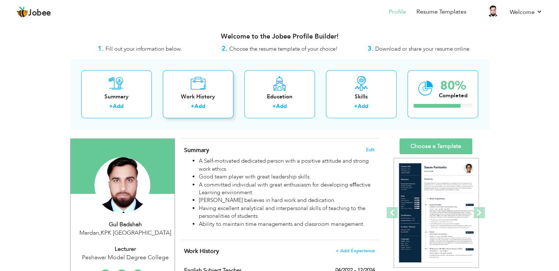
click at [206, 106] on div "+ Add" at bounding box center [198, 107] width 59 height 10
checkbox input "false"
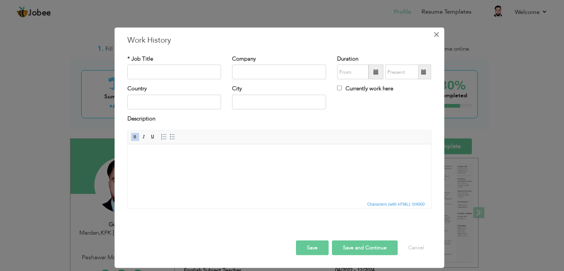
click at [437, 34] on span "×" at bounding box center [436, 34] width 6 height 13
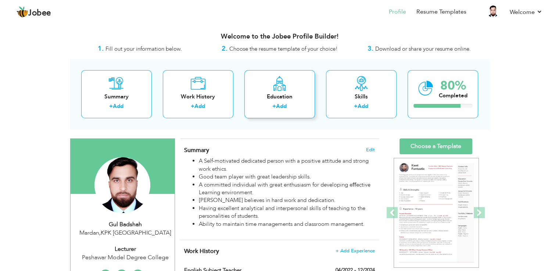
click at [289, 102] on div "+ Add" at bounding box center [279, 107] width 59 height 10
radio input "true"
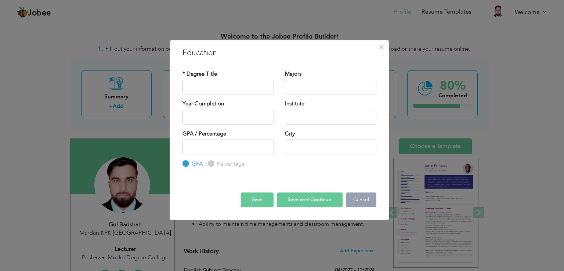
click at [356, 202] on button "Cancel" at bounding box center [361, 199] width 30 height 15
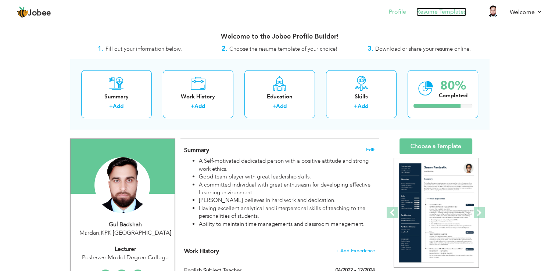
click at [444, 15] on link "Resume Templates" at bounding box center [441, 12] width 50 height 8
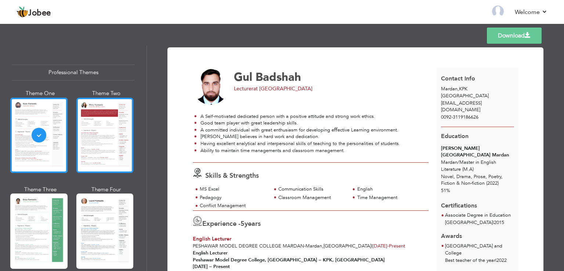
click at [94, 138] on div at bounding box center [104, 135] width 57 height 75
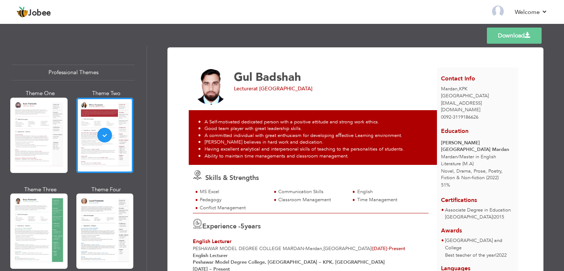
click at [33, 211] on div at bounding box center [38, 231] width 57 height 75
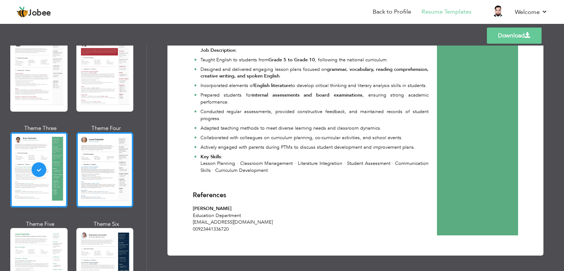
scroll to position [72, 0]
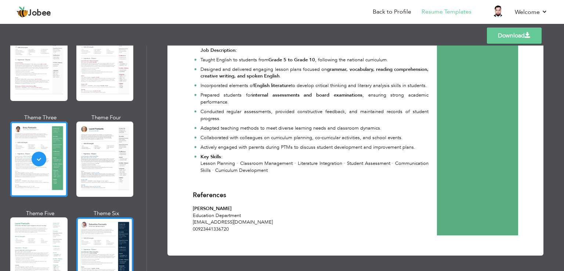
click at [106, 238] on div at bounding box center [104, 254] width 57 height 75
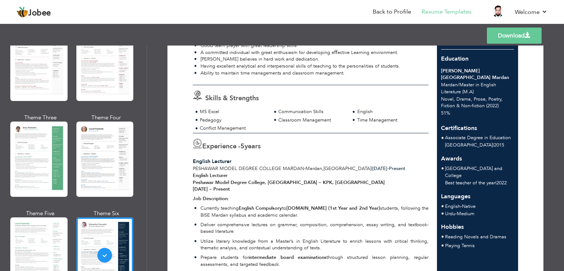
scroll to position [0, 0]
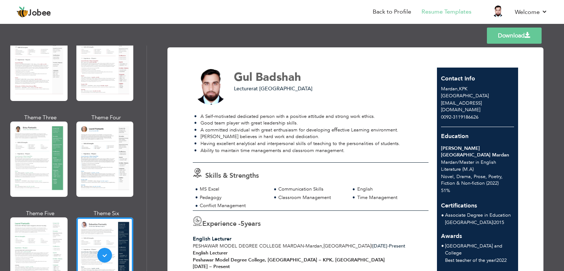
click at [511, 33] on link "Download" at bounding box center [514, 36] width 55 height 16
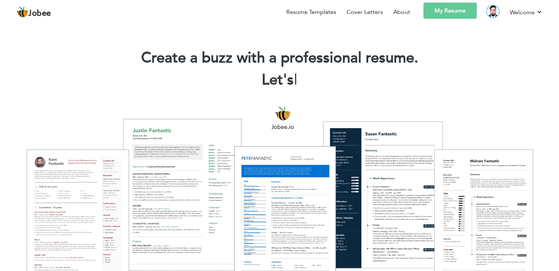
click at [490, 14] on img at bounding box center [493, 12] width 12 height 12
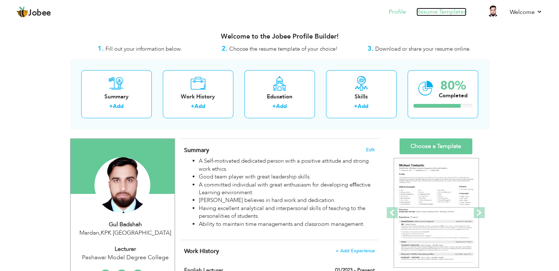
click at [451, 11] on link "Resume Templates" at bounding box center [441, 12] width 50 height 8
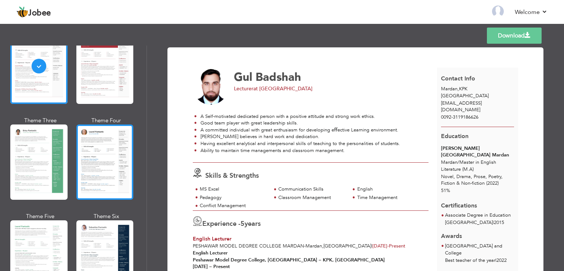
scroll to position [25, 0]
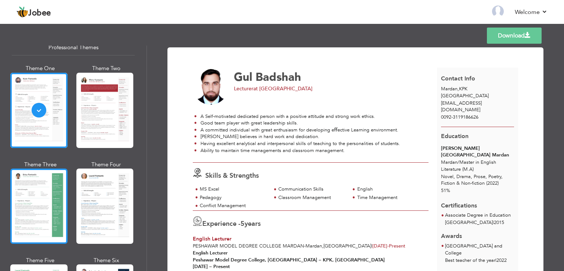
click at [24, 220] on div at bounding box center [38, 206] width 57 height 75
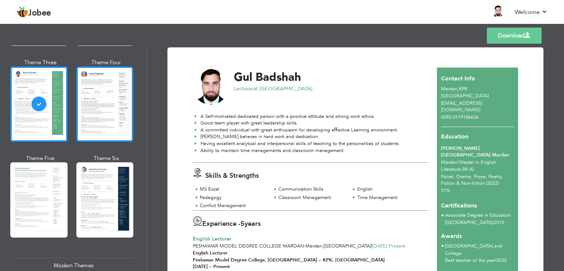
scroll to position [127, 0]
click at [91, 212] on div at bounding box center [104, 199] width 57 height 75
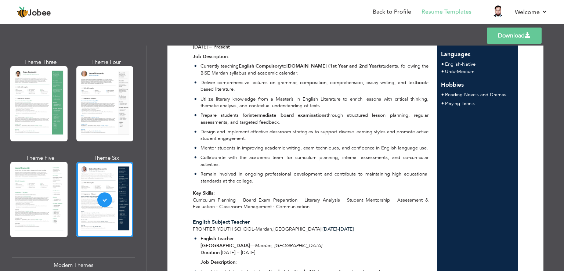
scroll to position [0, 0]
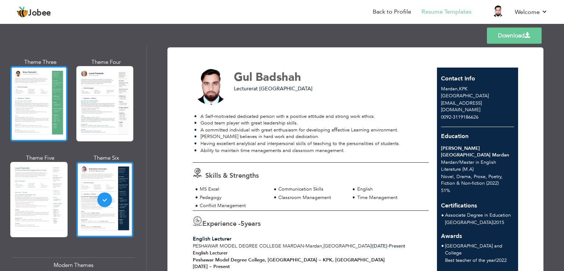
click at [53, 115] on div at bounding box center [38, 103] width 57 height 75
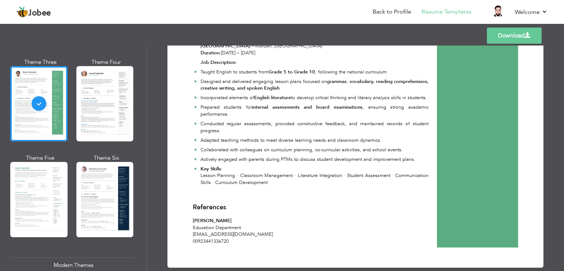
scroll to position [437, 0]
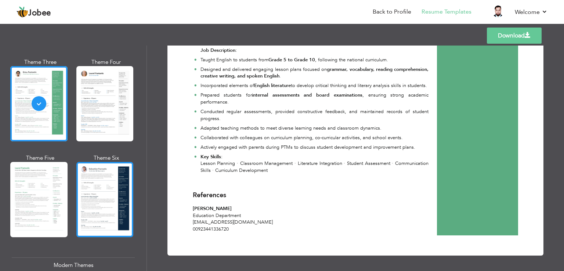
click at [109, 194] on div at bounding box center [104, 199] width 57 height 75
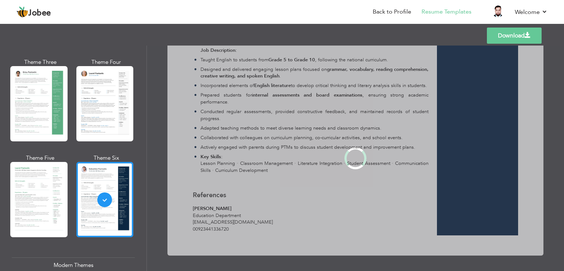
scroll to position [0, 0]
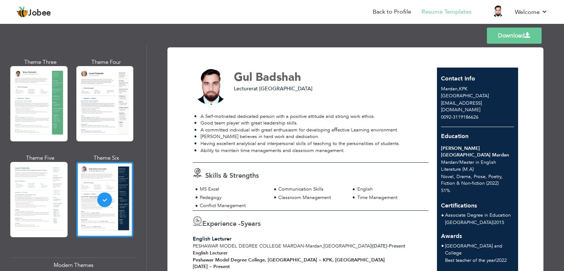
click at [501, 37] on link "Download" at bounding box center [514, 36] width 55 height 16
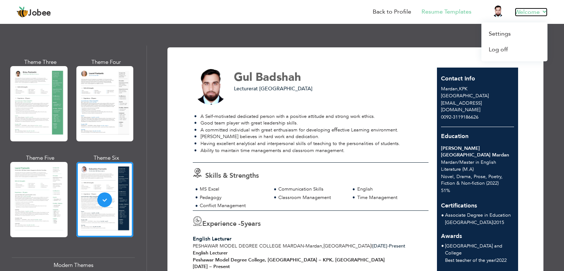
click at [533, 15] on link "Welcome" at bounding box center [531, 12] width 33 height 9
click at [501, 48] on link "Log off" at bounding box center [515, 50] width 66 height 16
